Goal: Transaction & Acquisition: Purchase product/service

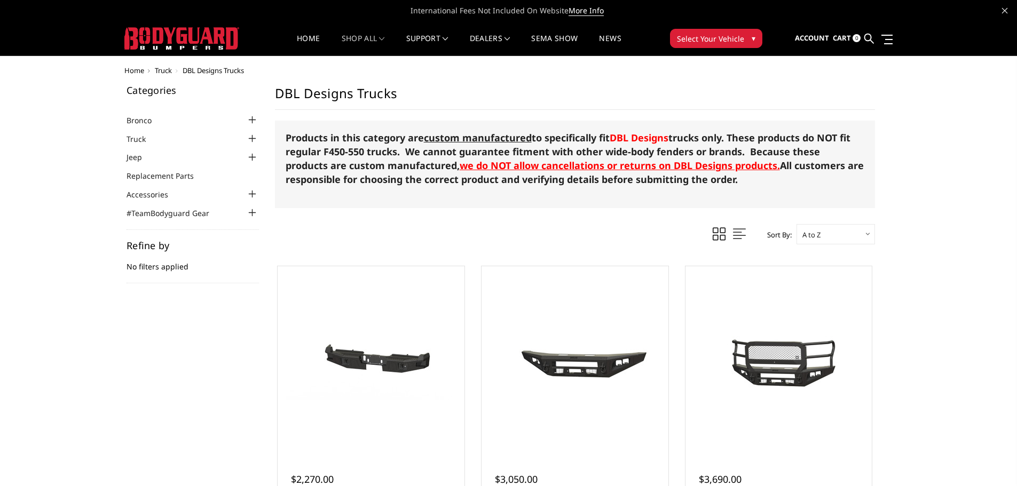
click at [254, 138] on div at bounding box center [252, 138] width 13 height 13
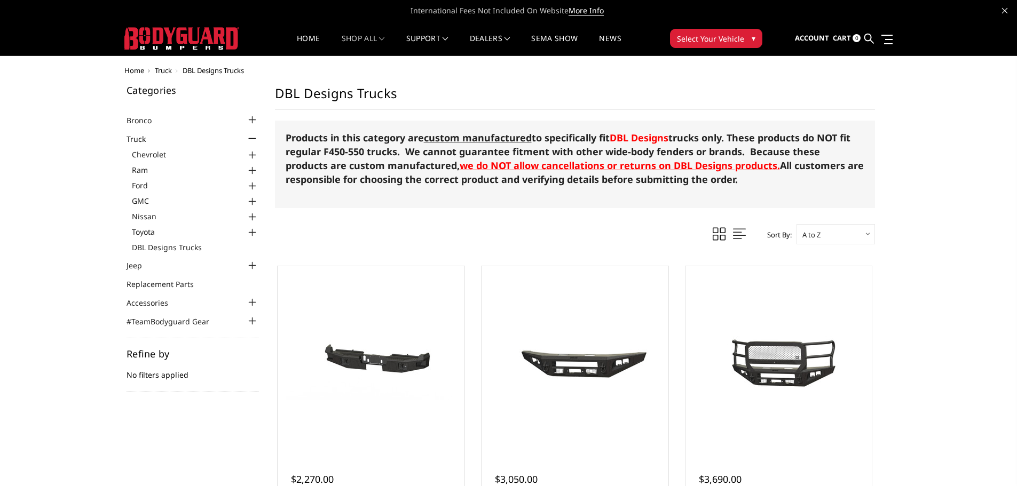
click at [250, 187] on div at bounding box center [252, 186] width 13 height 13
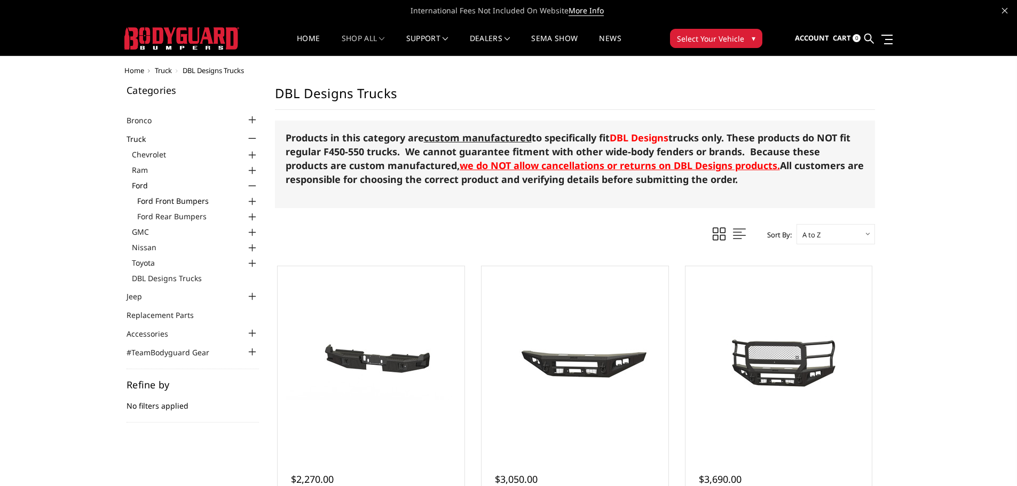
click at [164, 199] on link "Ford Front Bumpers" at bounding box center [198, 200] width 122 height 11
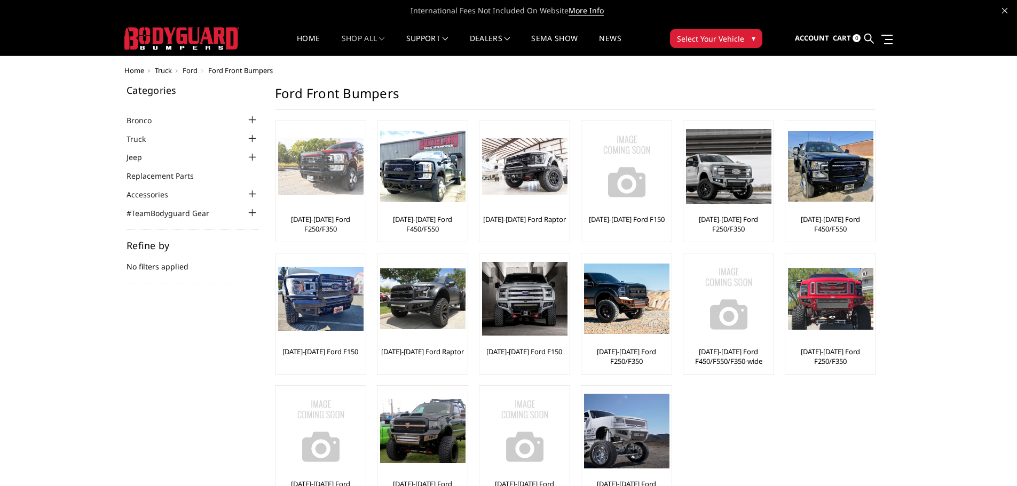
click at [313, 177] on img at bounding box center [320, 166] width 85 height 57
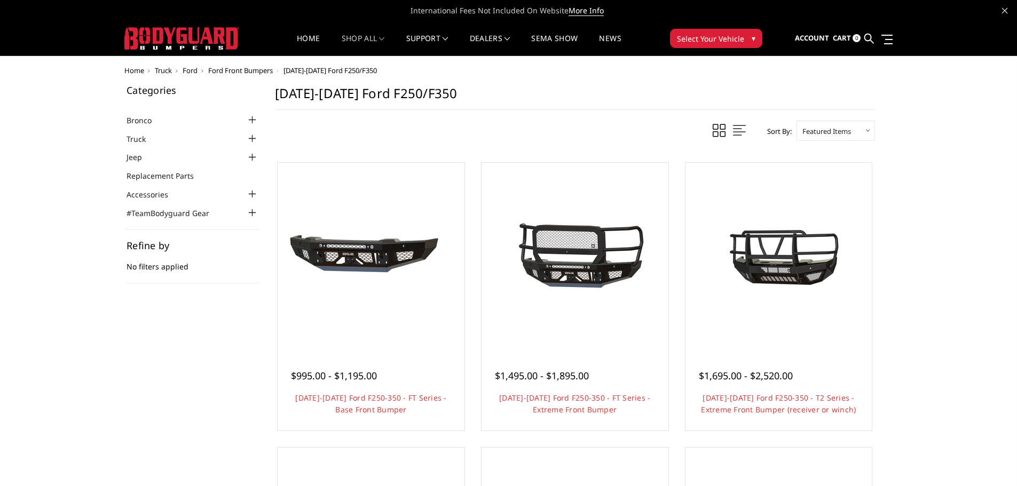
click at [249, 139] on div at bounding box center [252, 138] width 13 height 13
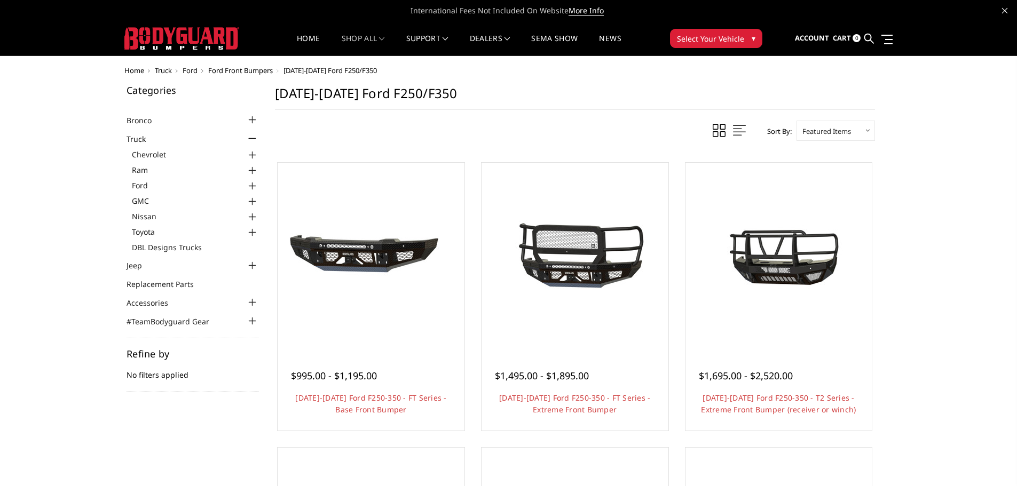
click at [250, 186] on div at bounding box center [252, 186] width 13 height 13
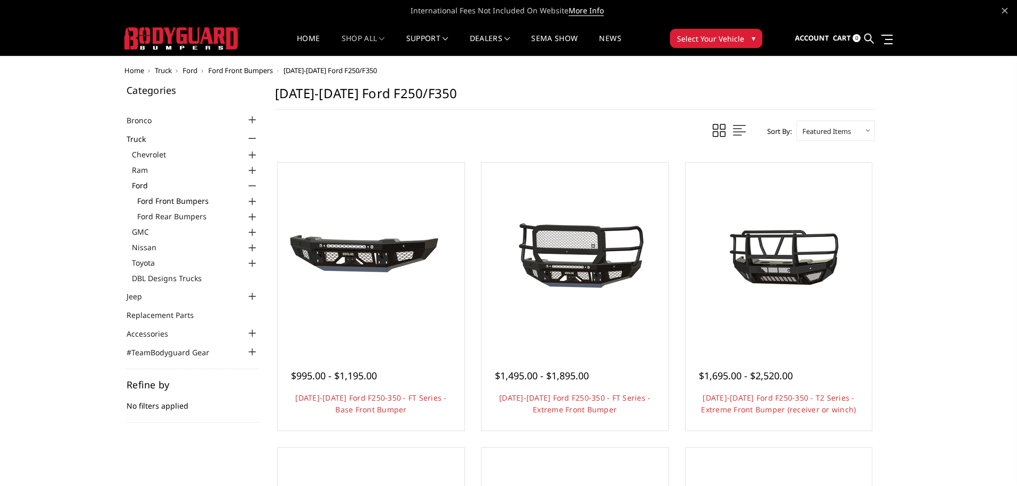
click at [182, 199] on link "Ford Front Bumpers" at bounding box center [198, 200] width 122 height 11
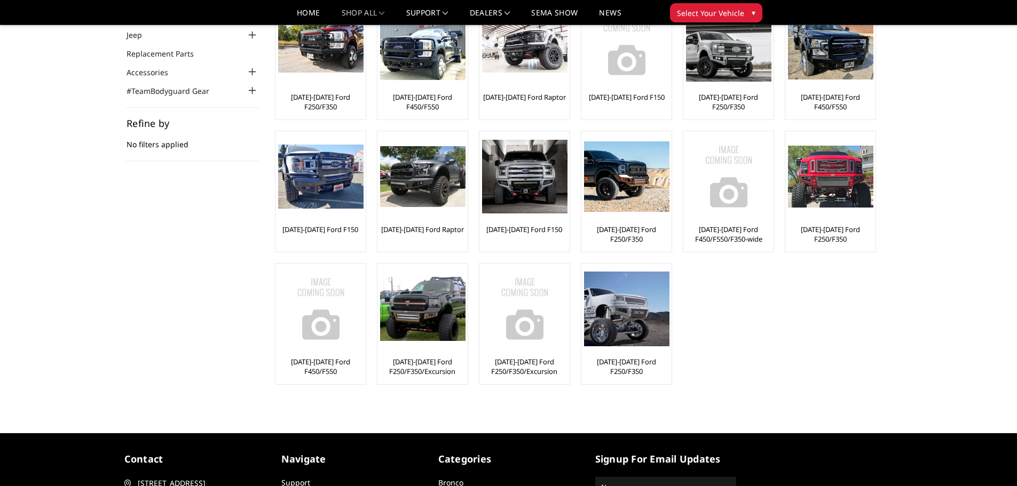
scroll to position [107, 0]
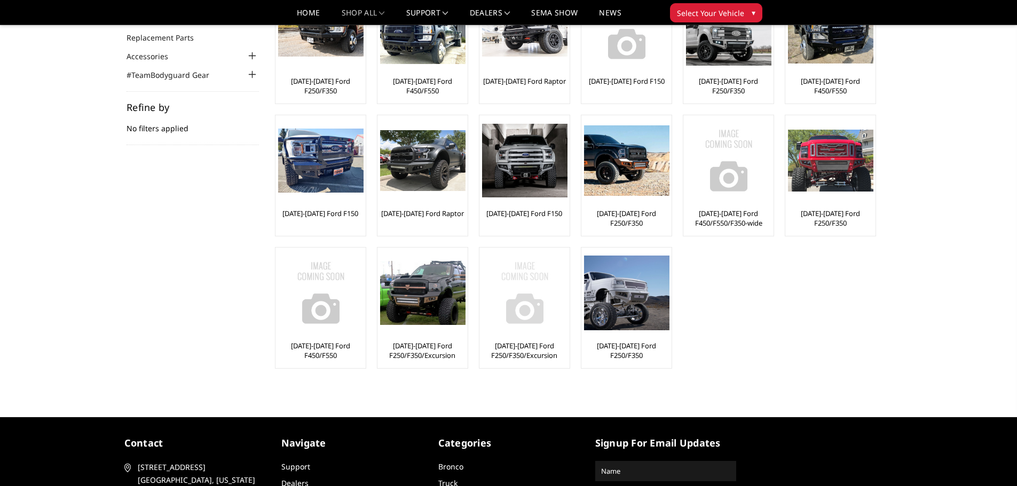
click at [523, 279] on img at bounding box center [524, 292] width 85 height 85
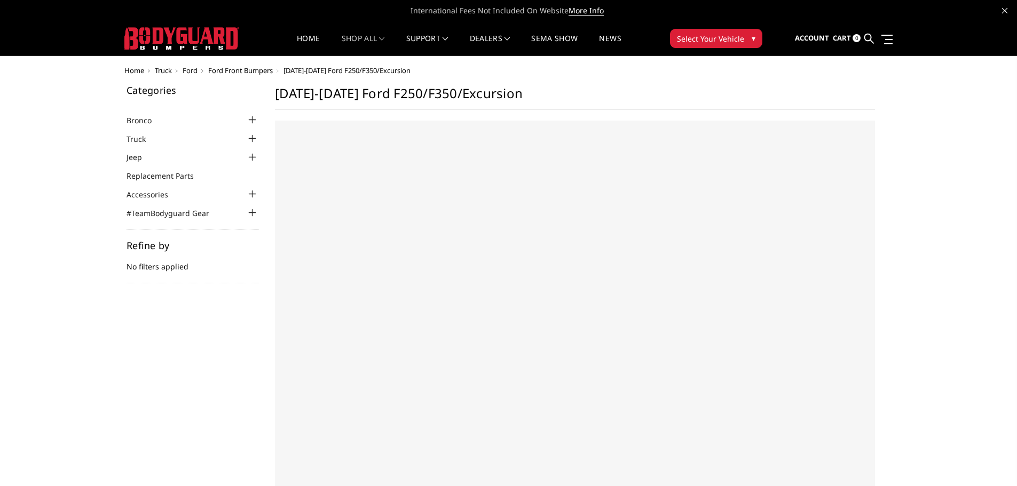
select select "US"
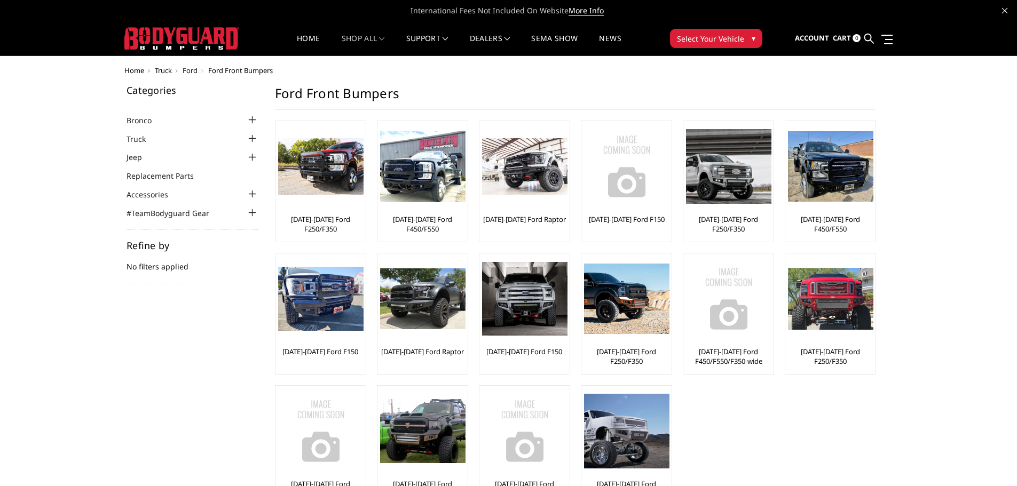
click at [252, 137] on div at bounding box center [252, 138] width 13 height 13
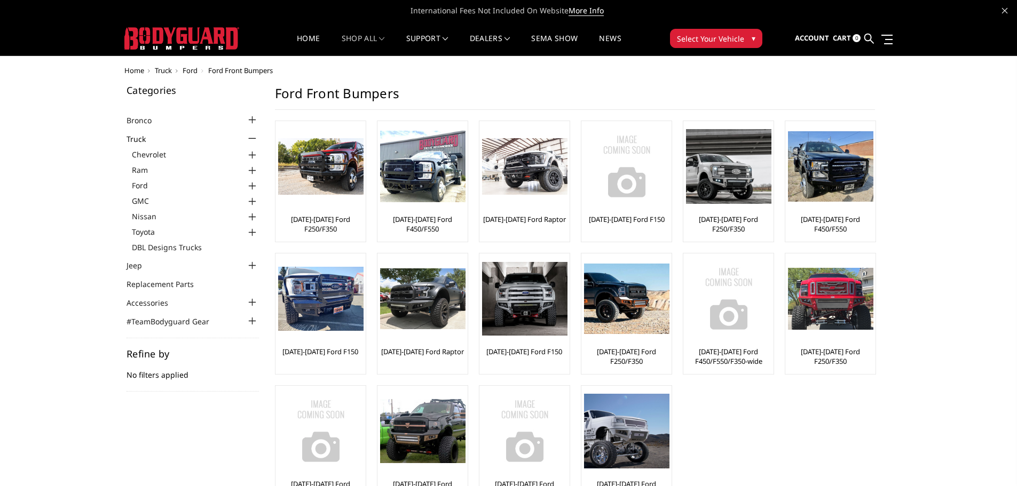
click at [250, 186] on div at bounding box center [252, 186] width 13 height 13
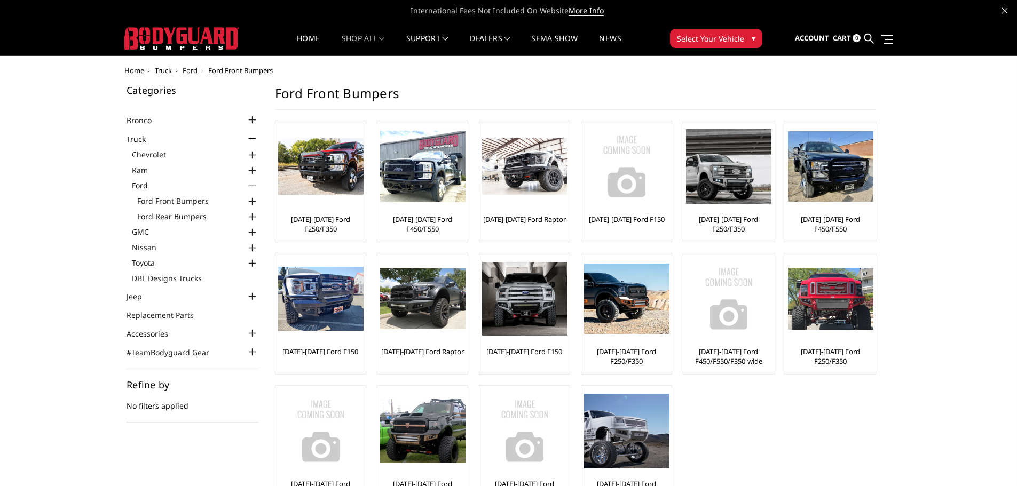
click at [192, 213] on link "Ford Rear Bumpers" at bounding box center [198, 216] width 122 height 11
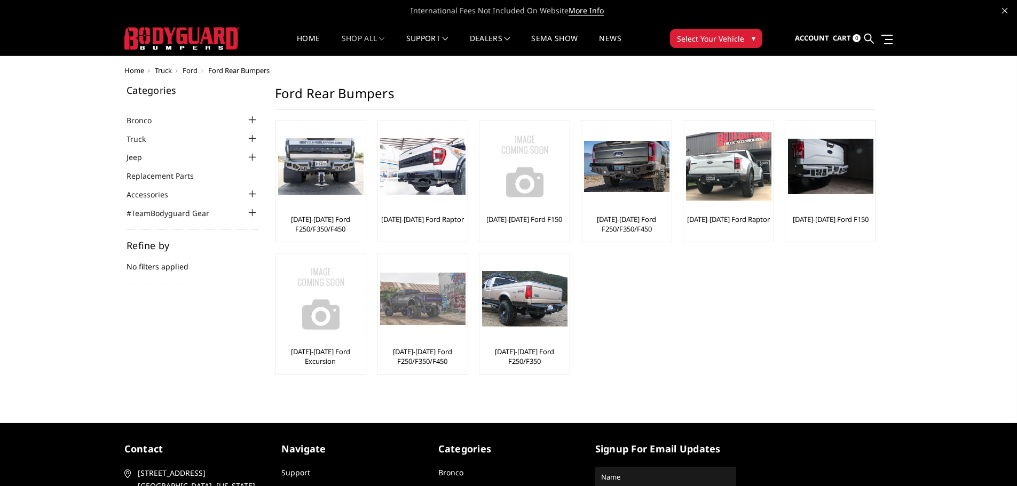
click at [418, 307] on img at bounding box center [422, 299] width 85 height 52
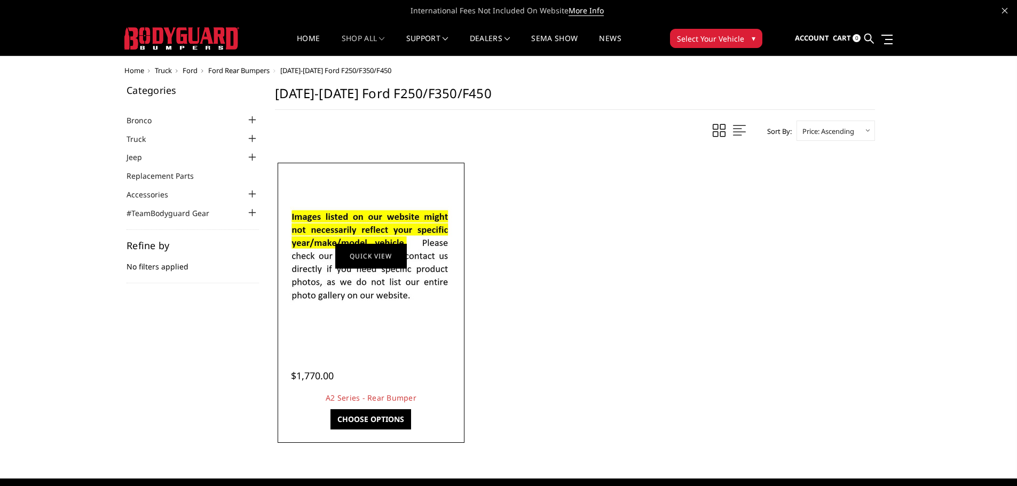
click at [359, 254] on link "Quick view" at bounding box center [371, 255] width 72 height 25
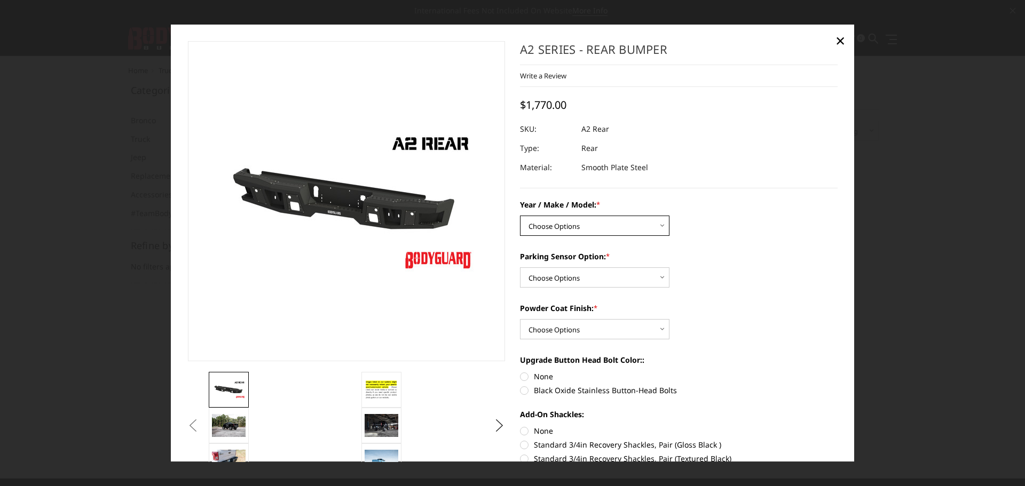
click at [659, 224] on select "Choose Options Chevrolet/GMC 20-24 2500 / 3500 Chevrolet/GMC 15-19 2500 / 3500 …" at bounding box center [595, 226] width 150 height 20
select select "1466"
click at [520, 216] on select "Choose Options Chevrolet/GMC 20-24 2500 / 3500 Chevrolet/GMC 15-19 2500 / 3500 …" at bounding box center [595, 226] width 150 height 20
click at [657, 278] on select "Choose Options Yes - With sensor cutouts No - Without sensor cutouts" at bounding box center [595, 278] width 150 height 20
select select "564"
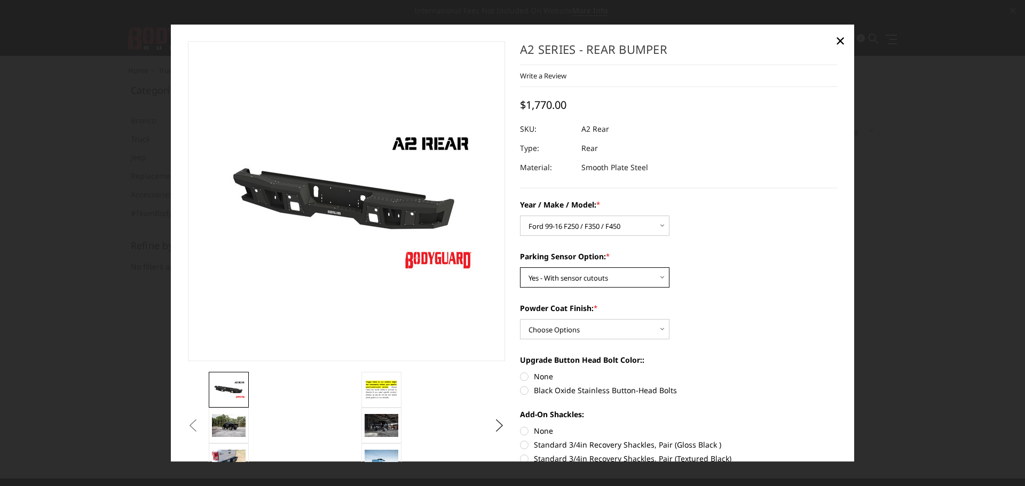
click at [520, 268] on select "Choose Options Yes - With sensor cutouts No - Without sensor cutouts" at bounding box center [595, 278] width 150 height 20
click at [660, 331] on select "Choose Options Bare metal (included) Texture black powder coat" at bounding box center [595, 329] width 150 height 20
select select "549"
click at [520, 319] on select "Choose Options Bare metal (included) Texture black powder coat" at bounding box center [595, 329] width 150 height 20
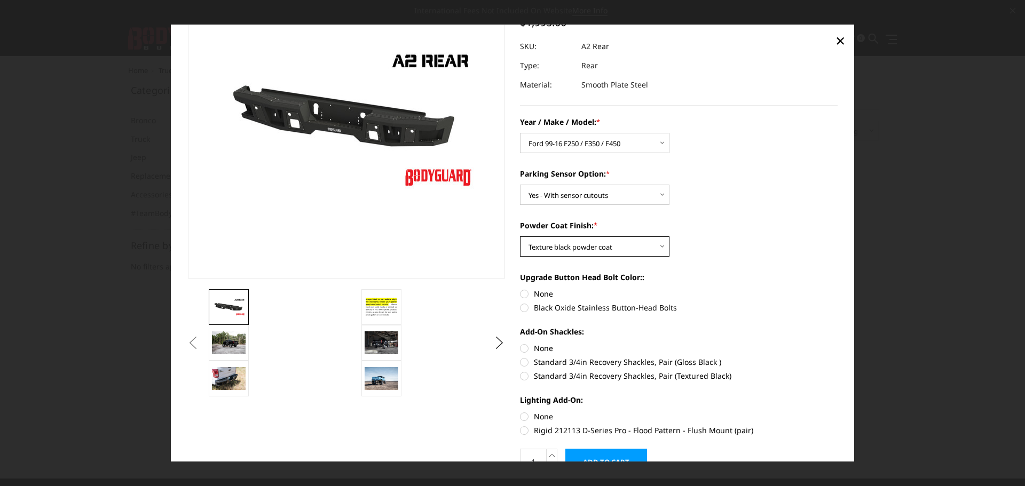
scroll to position [107, 0]
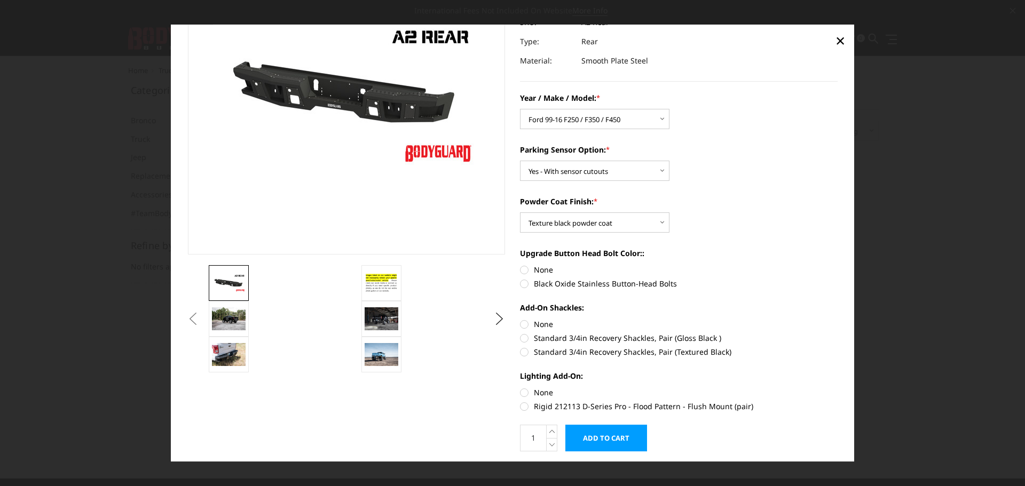
click at [654, 286] on label "Black Oxide Stainless Button-Head Bolts" at bounding box center [679, 283] width 318 height 11
click at [838, 265] on input "Black Oxide Stainless Button-Head Bolts" at bounding box center [838, 264] width 1 height 1
radio input "true"
click at [617, 354] on label "Standard 3/4in Recovery Shackles, Pair (Textured Black)" at bounding box center [679, 352] width 318 height 11
click at [838, 333] on input "Standard 3/4in Recovery Shackles, Pair (Textured Black)" at bounding box center [838, 333] width 1 height 1
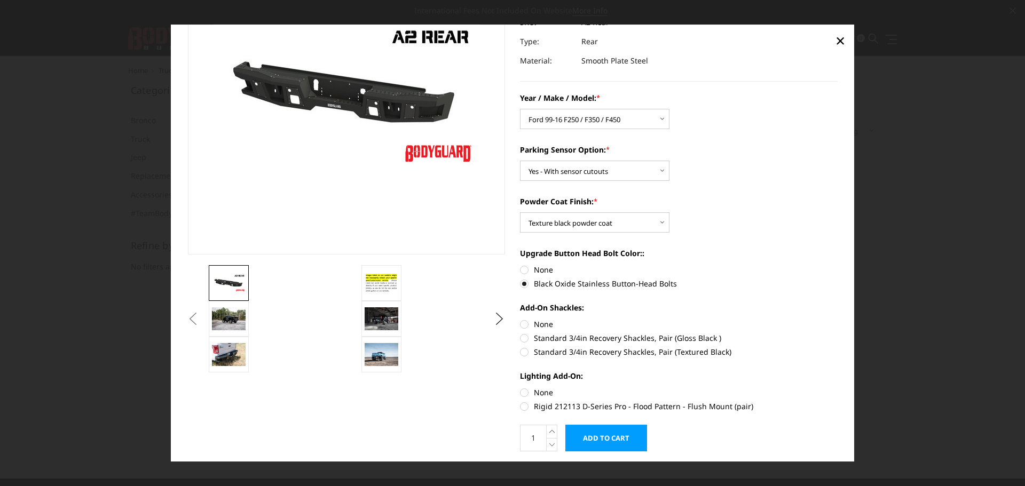
radio input "true"
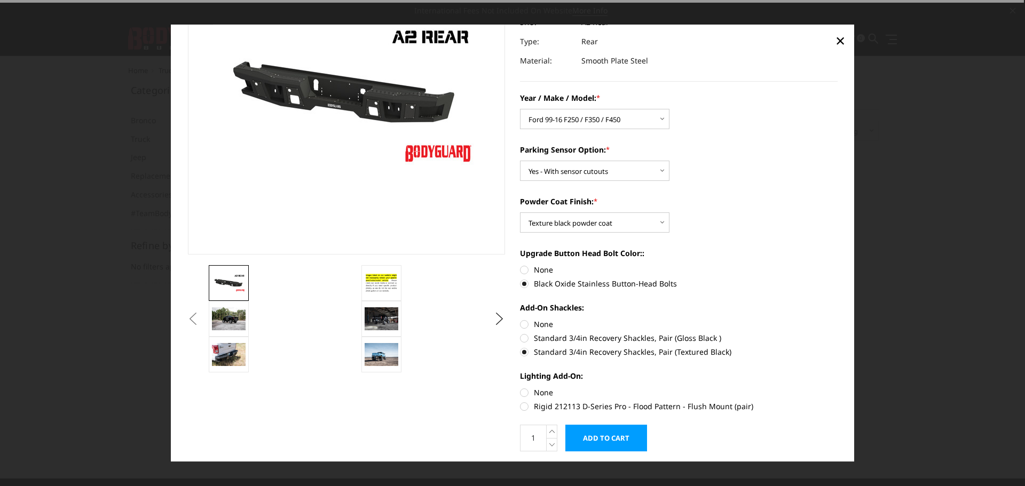
scroll to position [139, 0]
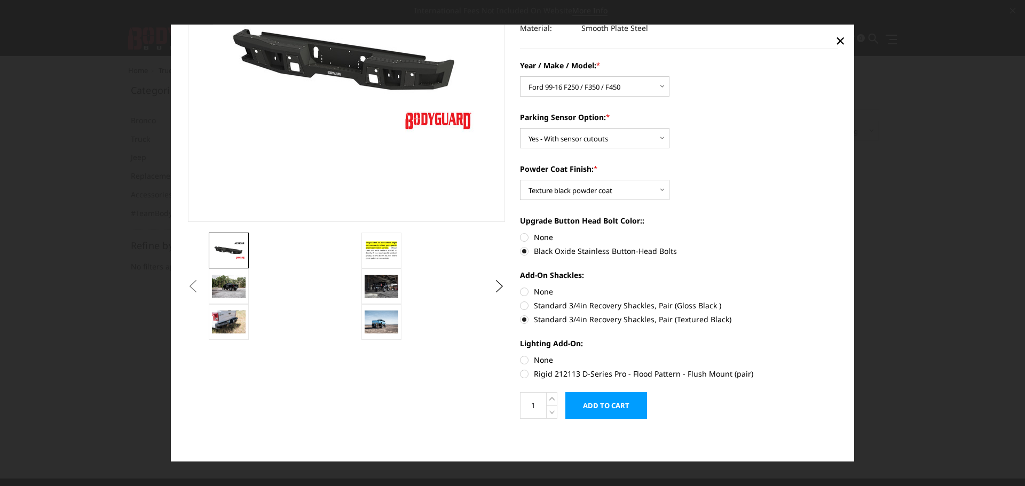
click at [708, 373] on label "Rigid 212113 D-Series Pro - Flood Pattern - Flush Mount (pair)" at bounding box center [679, 373] width 318 height 11
click at [838, 355] on input "Rigid 212113 D-Series Pro - Flood Pattern - Flush Mount (pair)" at bounding box center [838, 355] width 1 height 1
radio input "true"
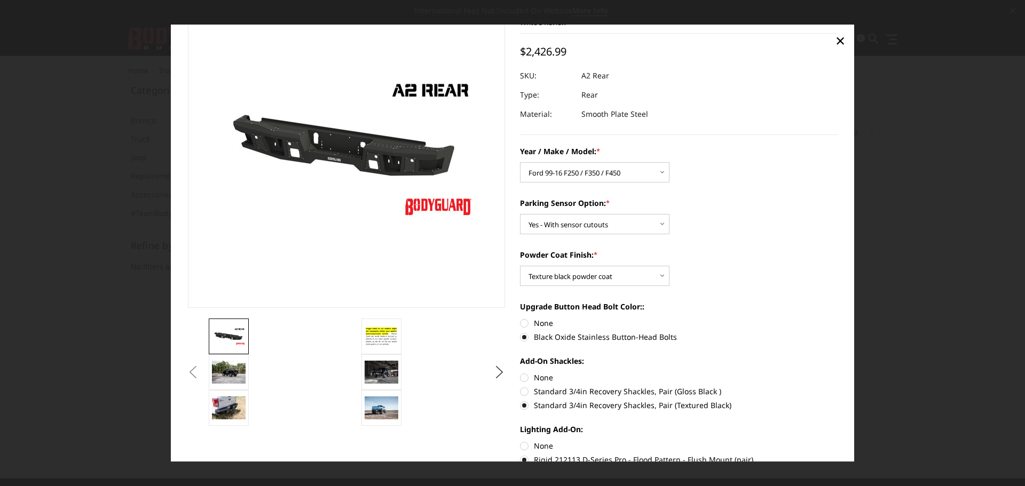
scroll to position [107, 0]
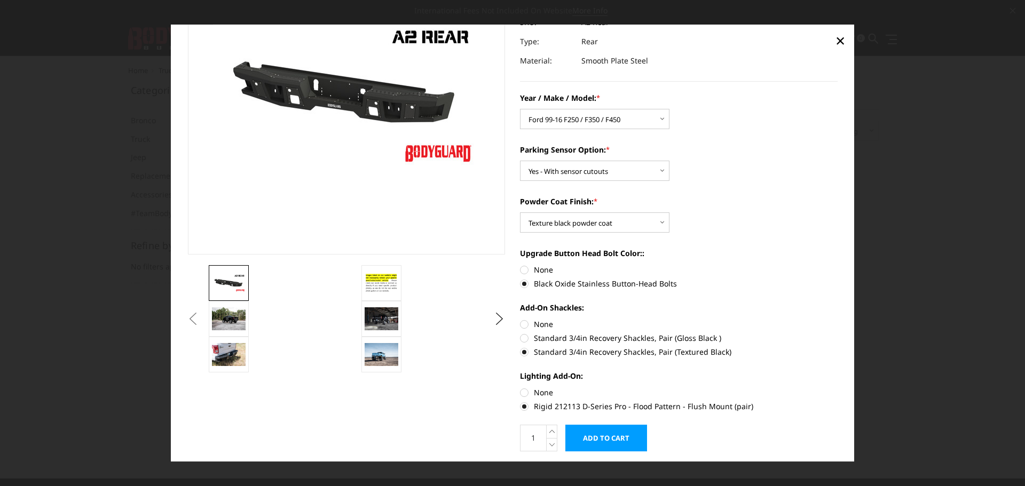
click at [520, 325] on label "None" at bounding box center [679, 324] width 318 height 11
click at [520, 319] on input "None" at bounding box center [520, 319] width 1 height 1
radio input "true"
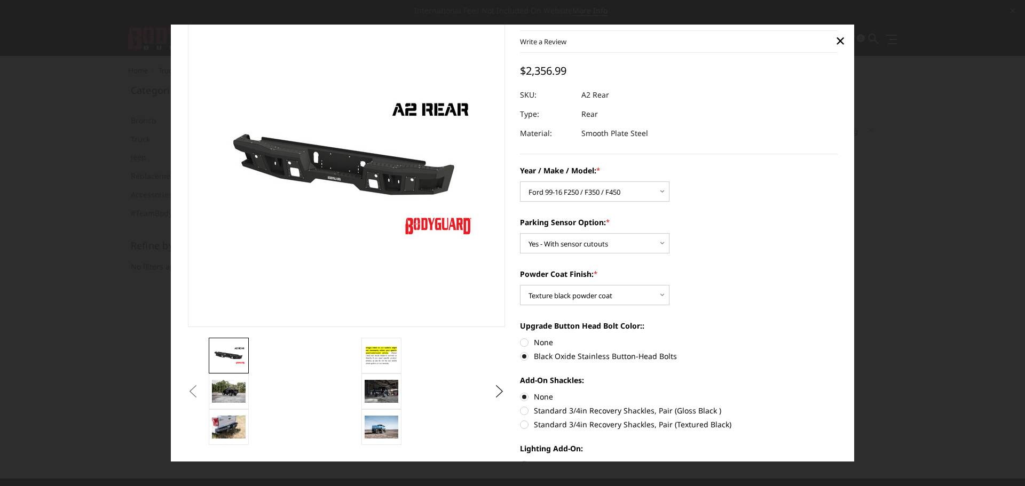
scroll to position [53, 0]
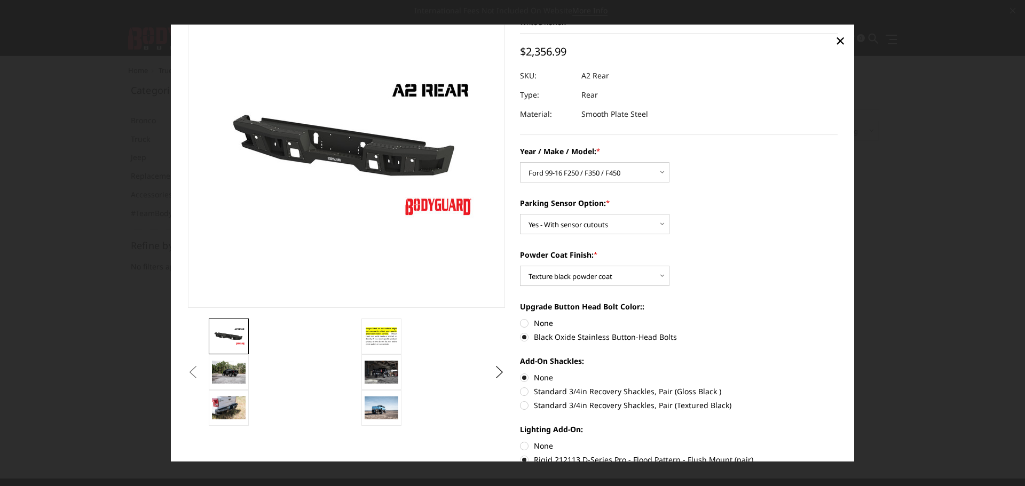
click at [522, 407] on label "Standard 3/4in Recovery Shackles, Pair (Textured Black)" at bounding box center [679, 405] width 318 height 11
click at [838, 387] on input "Standard 3/4in Recovery Shackles, Pair (Textured Black)" at bounding box center [838, 386] width 1 height 1
radio input "true"
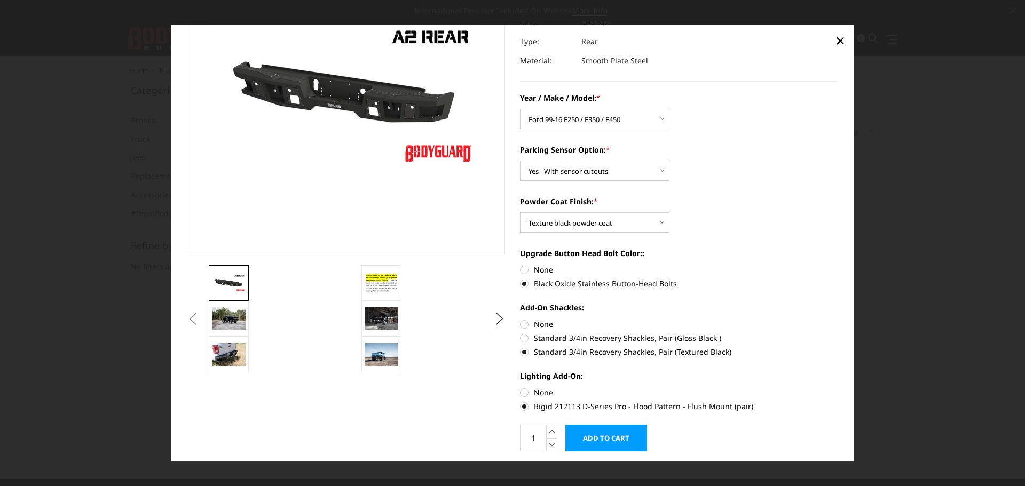
scroll to position [139, 0]
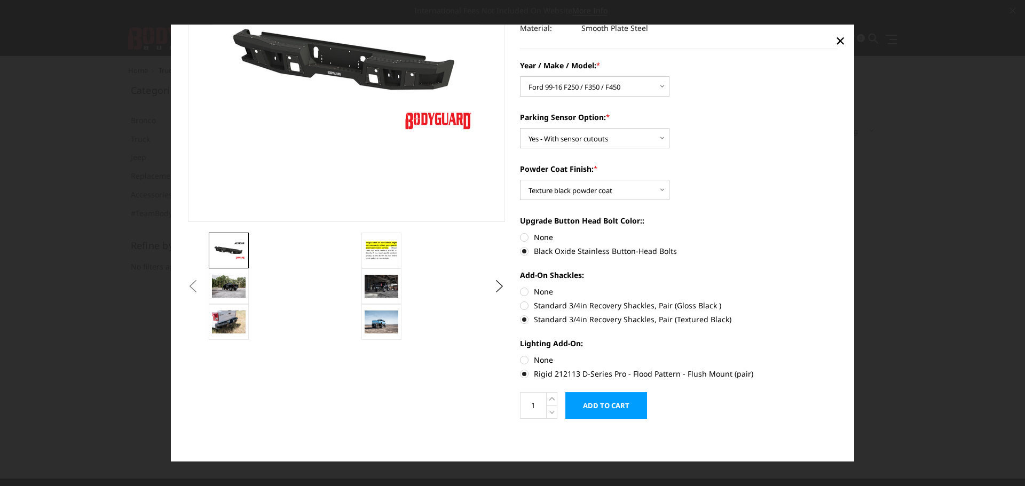
click at [201, 286] on button "Previous" at bounding box center [193, 287] width 16 height 16
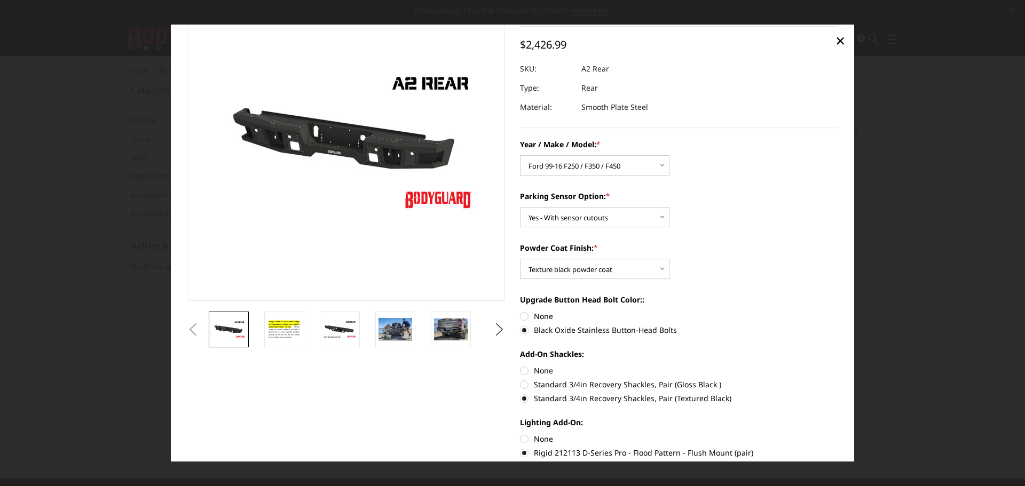
scroll to position [33, 0]
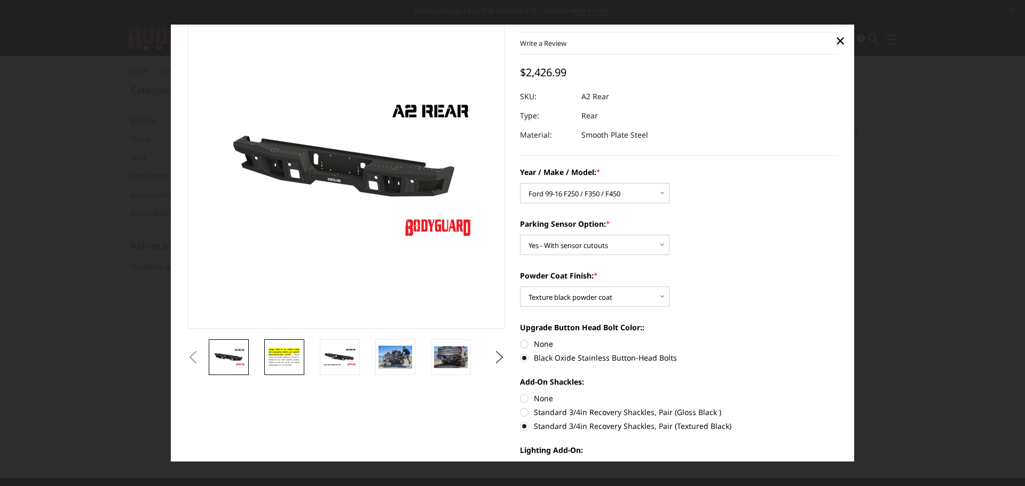
click at [278, 357] on img at bounding box center [285, 357] width 34 height 23
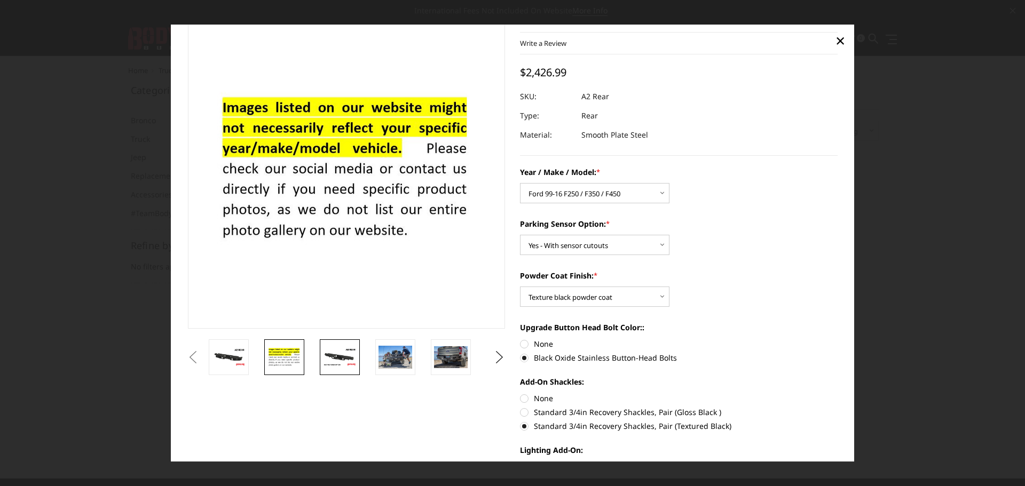
click at [345, 358] on img at bounding box center [340, 357] width 34 height 19
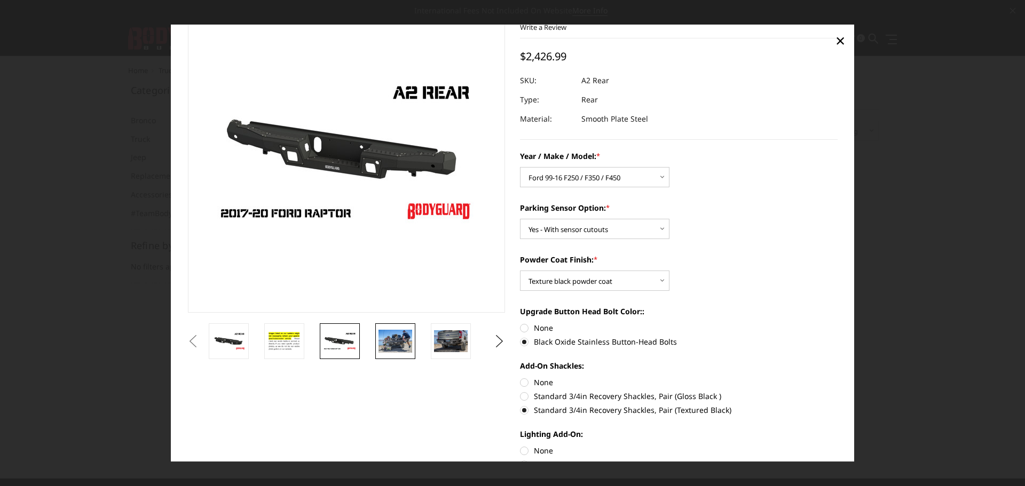
click at [388, 344] on img at bounding box center [396, 342] width 34 height 22
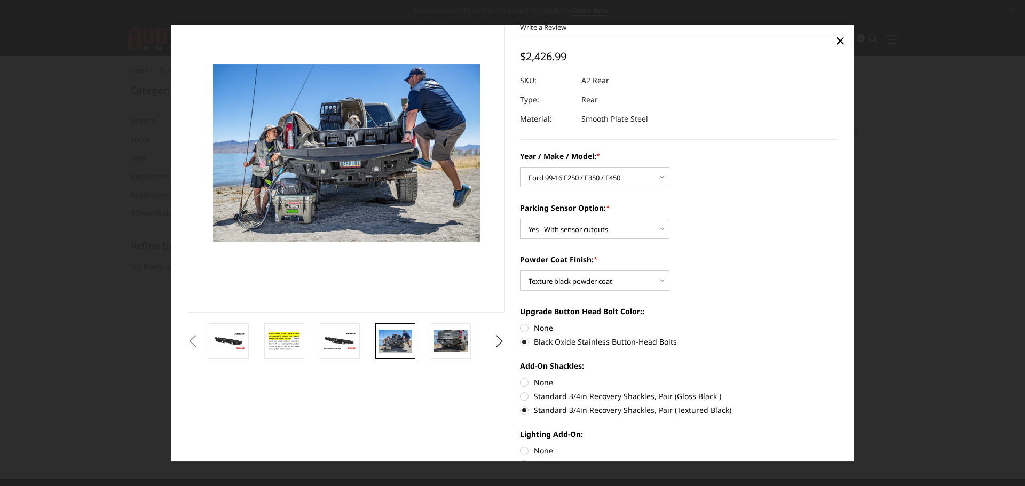
scroll to position [35, 0]
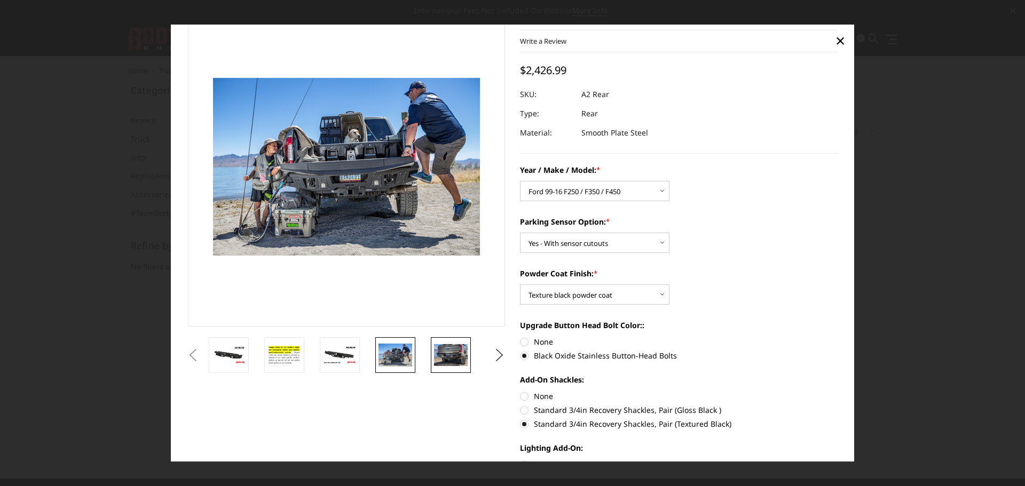
click at [451, 348] on img at bounding box center [451, 355] width 34 height 22
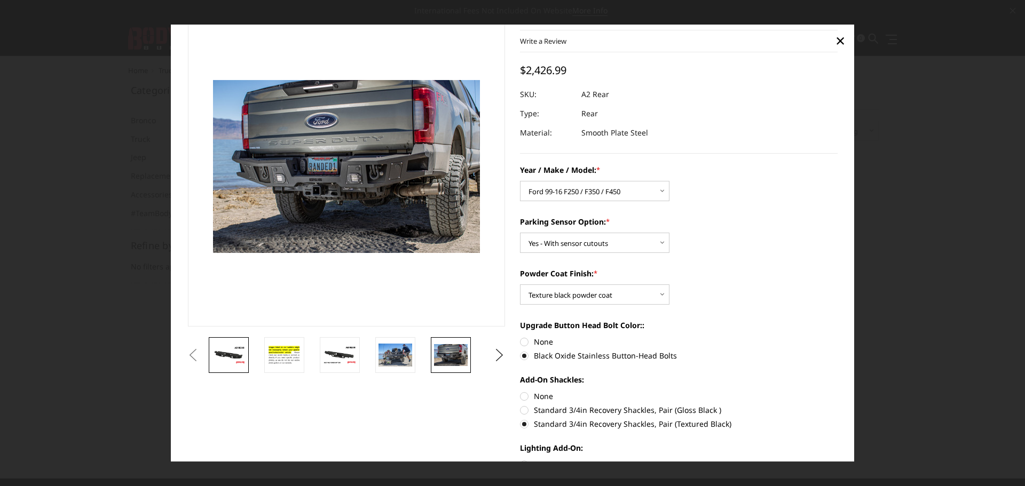
click at [230, 364] on img at bounding box center [229, 355] width 34 height 19
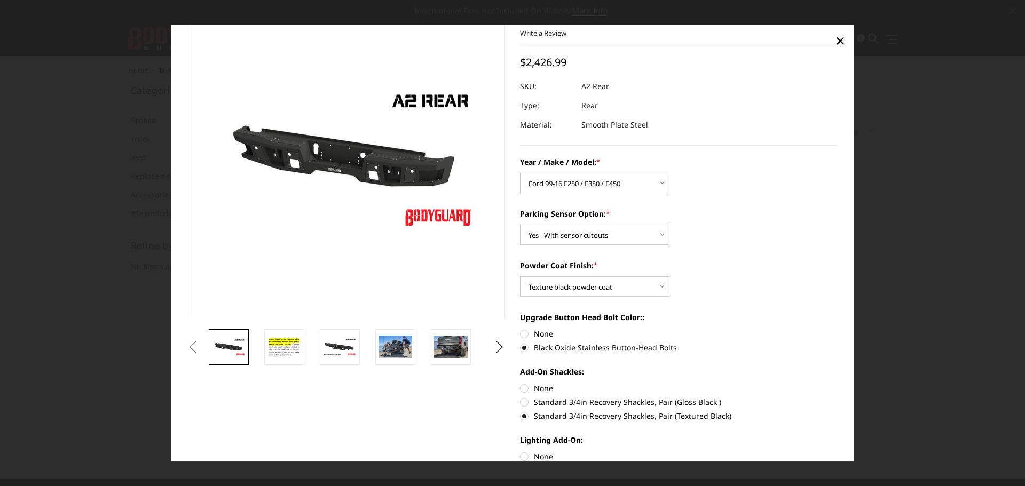
scroll to position [33, 0]
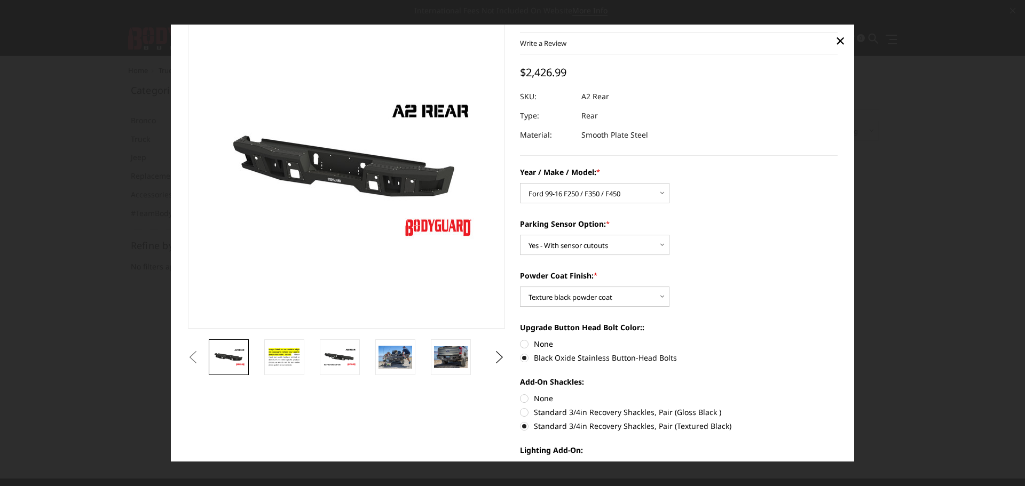
click at [522, 345] on label "None" at bounding box center [679, 344] width 318 height 11
click at [521, 339] on input "None" at bounding box center [520, 339] width 1 height 1
radio input "true"
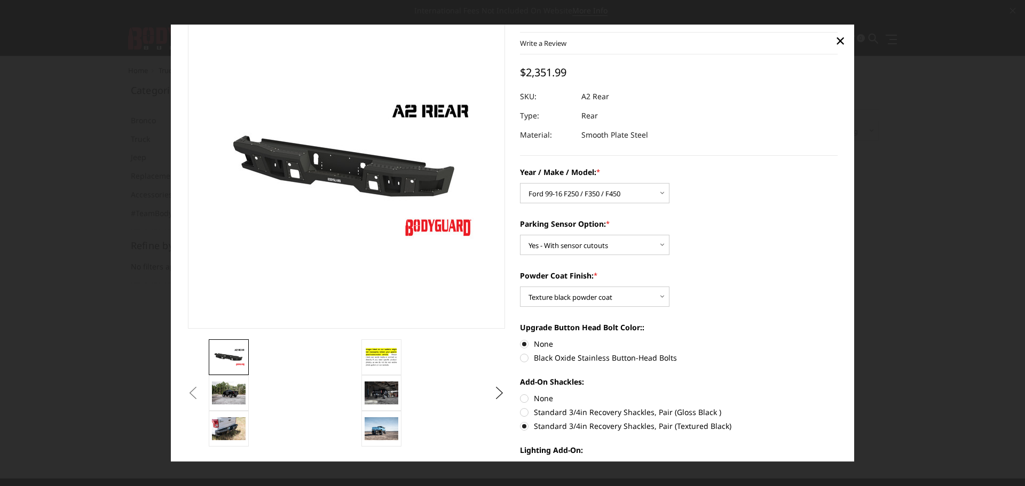
click at [520, 359] on label "Black Oxide Stainless Button-Head Bolts" at bounding box center [679, 357] width 318 height 11
click at [838, 339] on input "Black Oxide Stainless Button-Head Bolts" at bounding box center [838, 339] width 1 height 1
radio input "true"
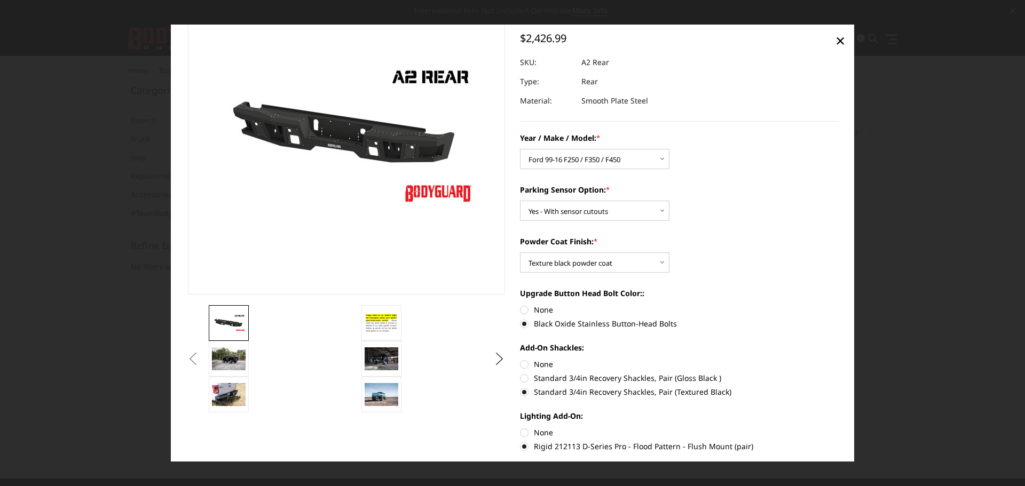
scroll to position [86, 0]
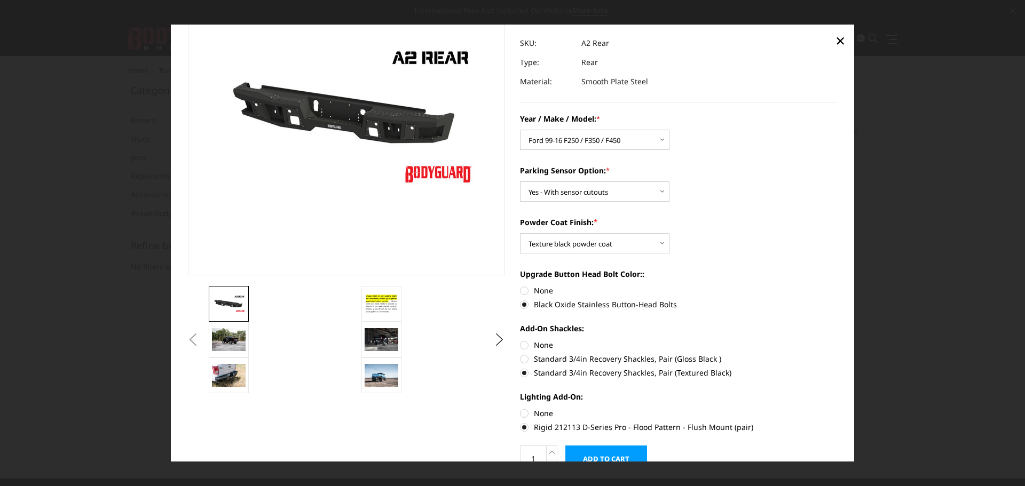
click at [522, 414] on label "None" at bounding box center [679, 413] width 318 height 11
click at [521, 408] on input "None" at bounding box center [520, 408] width 1 height 1
radio input "true"
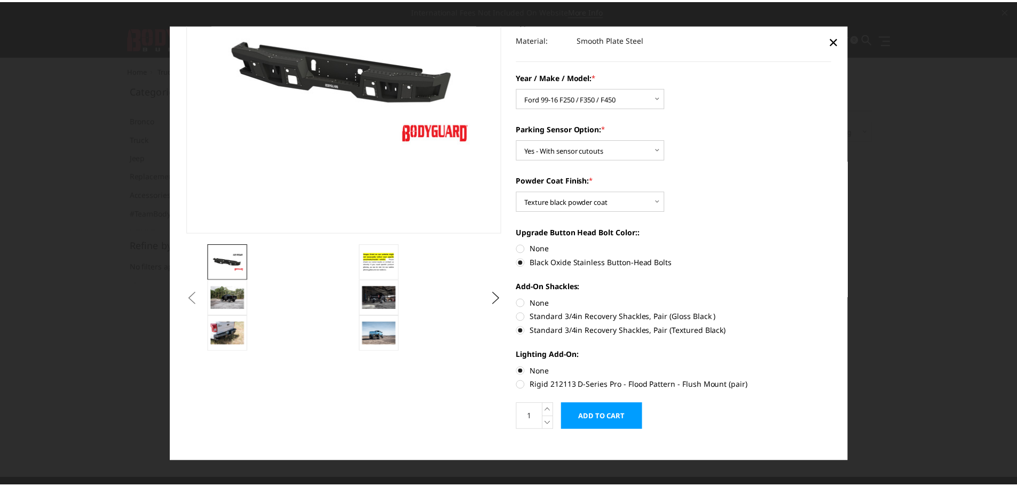
scroll to position [139, 0]
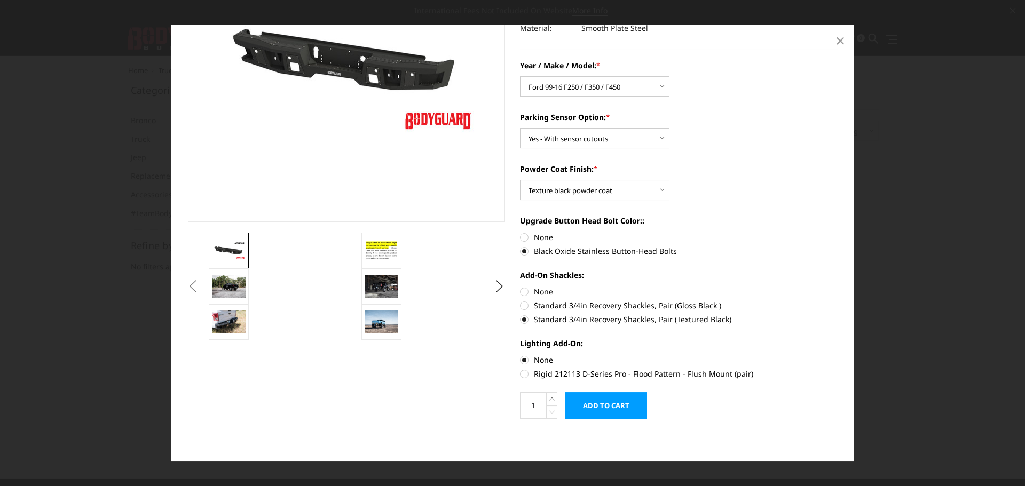
click at [838, 41] on span "×" at bounding box center [841, 40] width 10 height 23
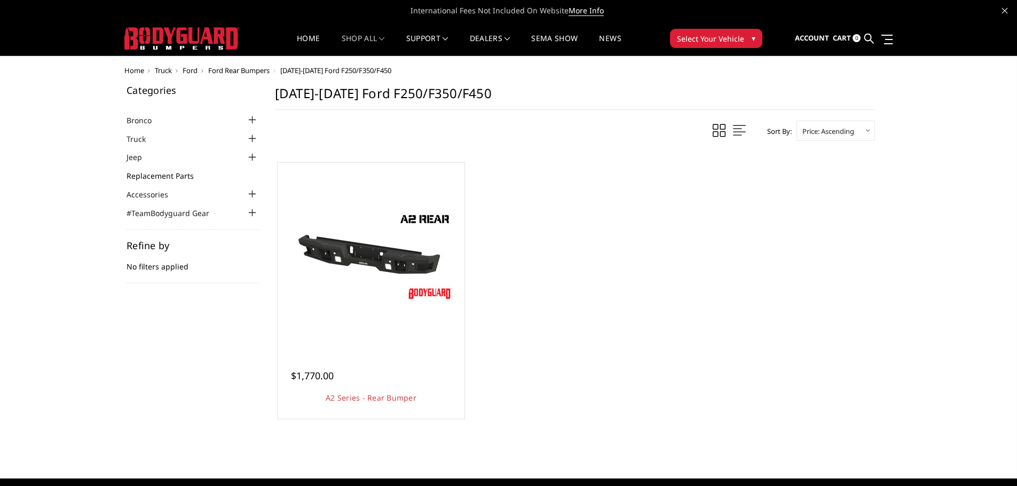
click at [153, 175] on link "Replacement Parts" at bounding box center [167, 175] width 81 height 11
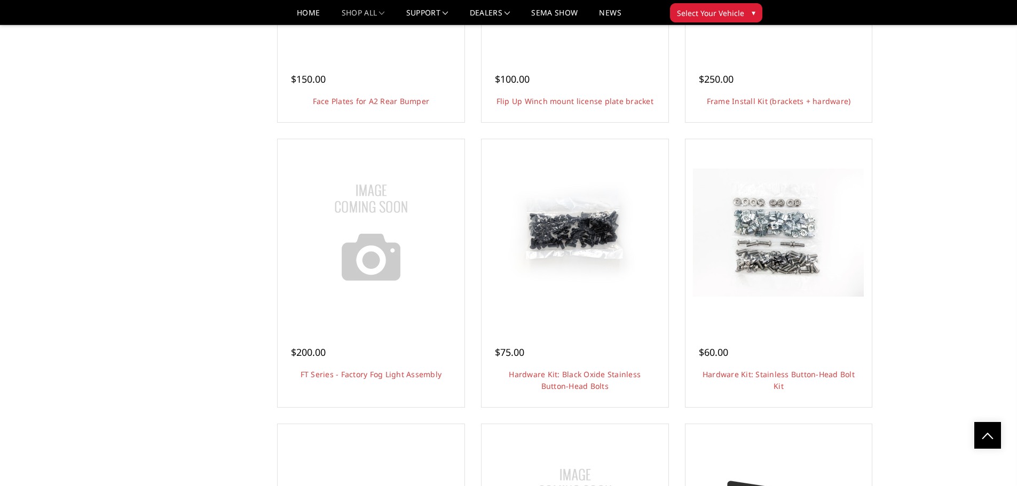
scroll to position [1121, 0]
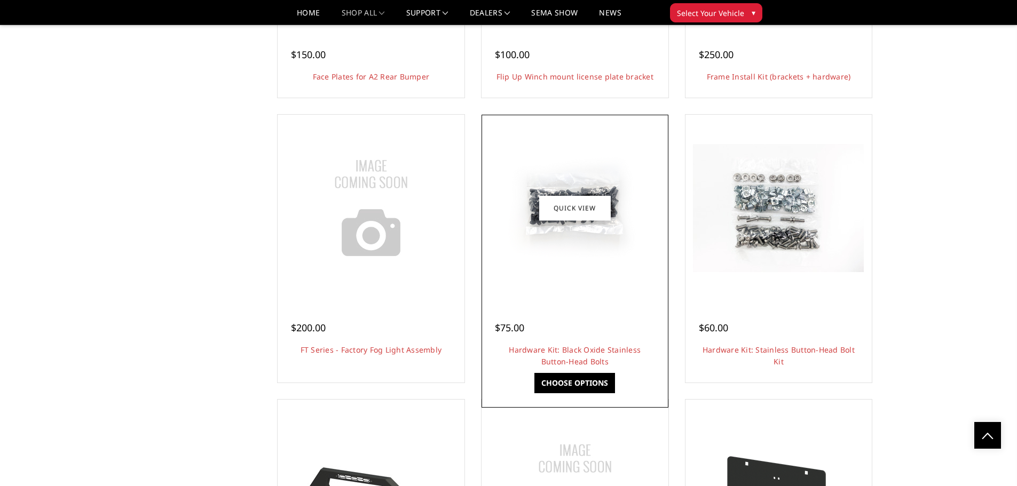
click at [579, 223] on img at bounding box center [575, 208] width 171 height 128
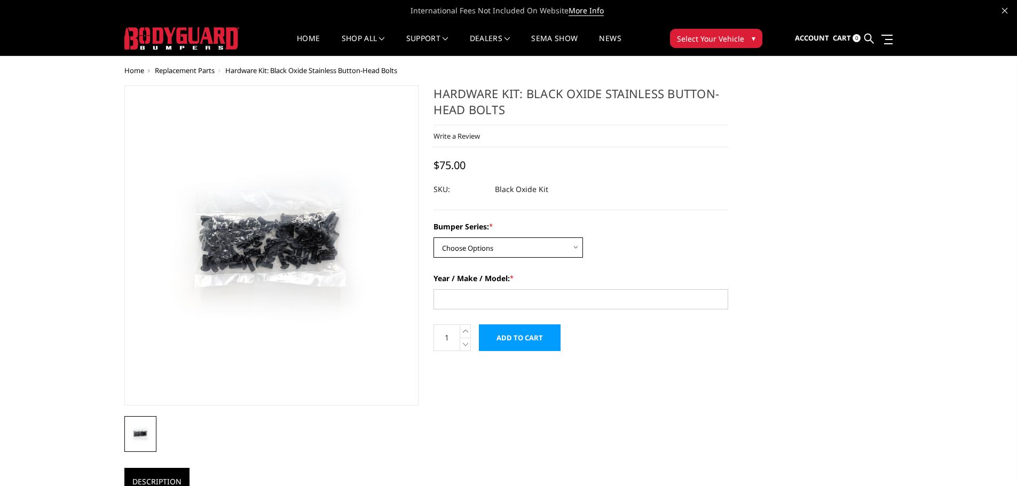
click at [575, 251] on select "Choose Options Freedom Series - truck front (winch) Freedom Series - truck fron…" at bounding box center [509, 248] width 150 height 20
click at [985, 216] on div "Home Replacement Parts Hardware Kit: Black Oxide Stainless Button-Head Bolts Ha…" at bounding box center [508, 380] width 1017 height 627
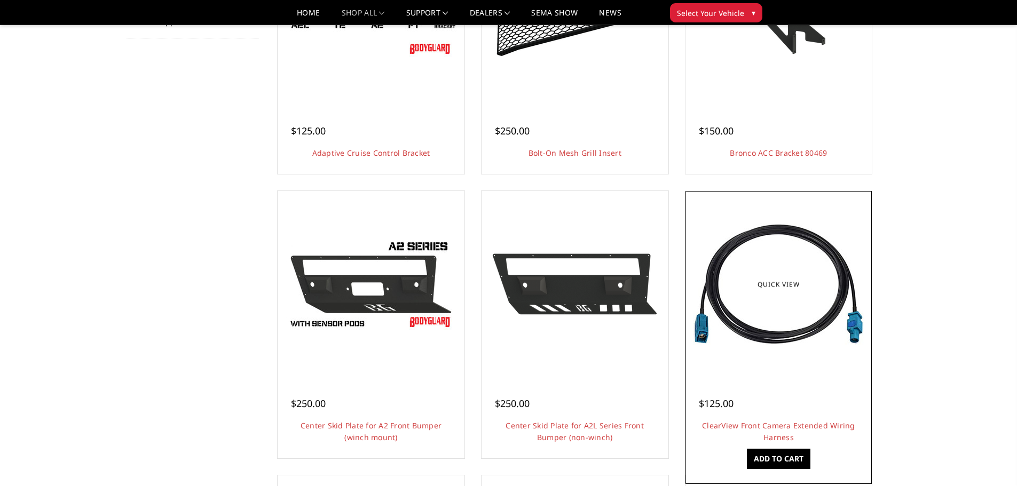
scroll to position [267, 0]
